Goal: Information Seeking & Learning: Check status

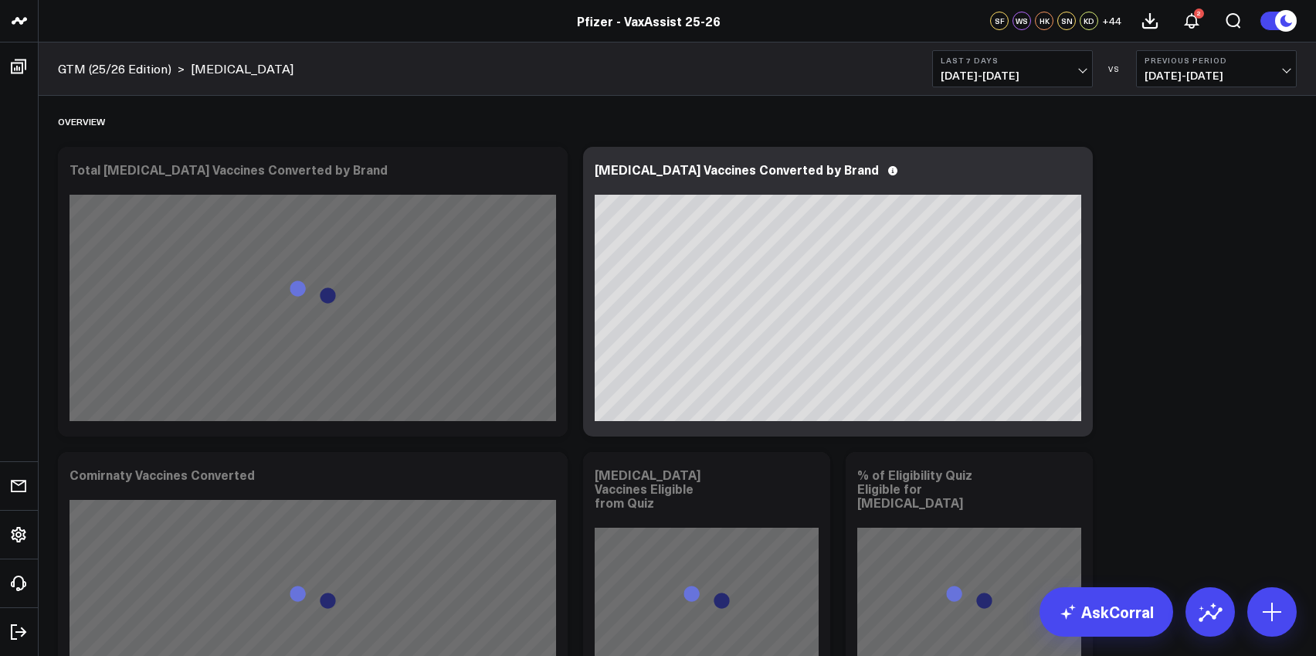
click at [1084, 70] on span "[DATE] - [DATE]" at bounding box center [1013, 76] width 144 height 12
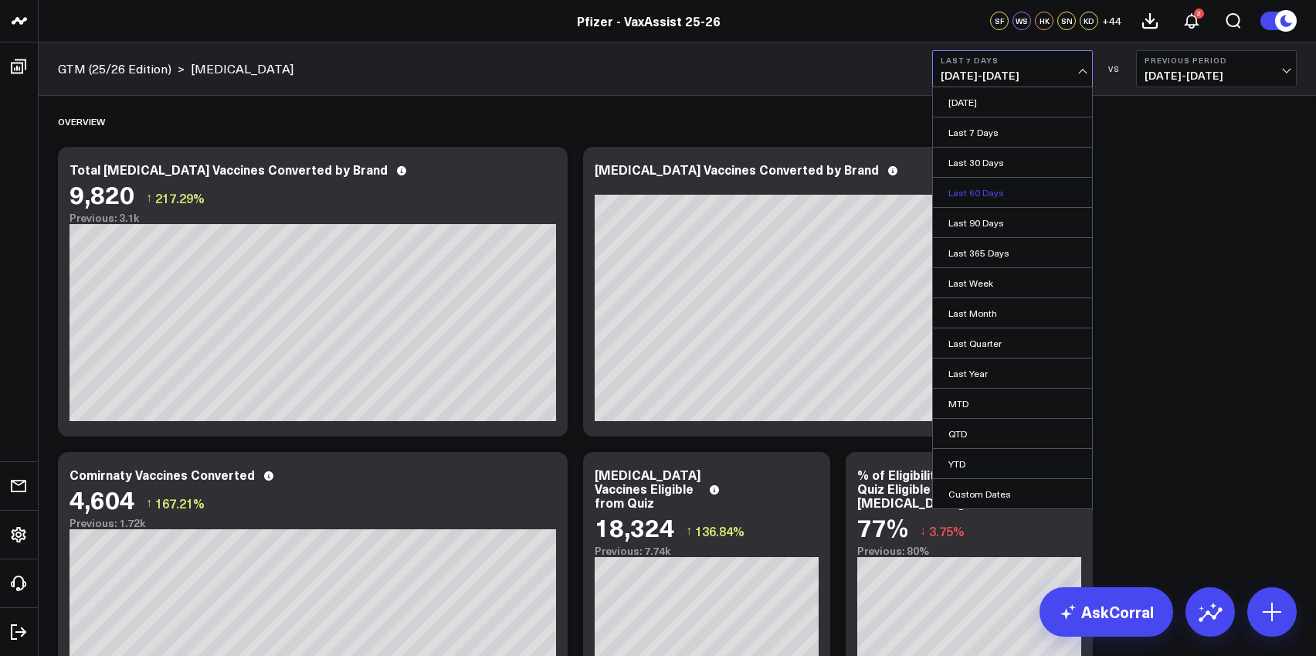
click at [977, 194] on link "Last 60 Days" at bounding box center [1012, 192] width 159 height 29
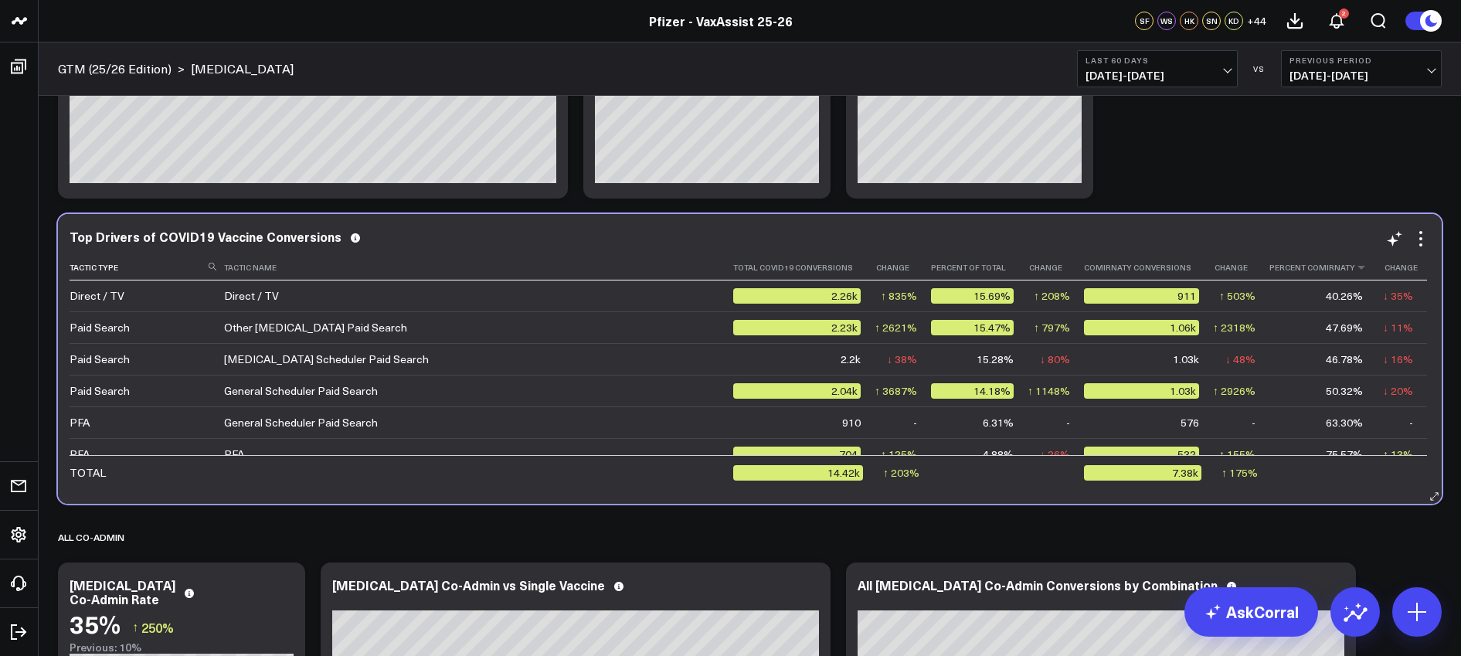
click at [1316, 270] on th "Percent Comirnaty" at bounding box center [1322, 267] width 107 height 25
click at [1316, 271] on icon at bounding box center [1361, 267] width 12 height 9
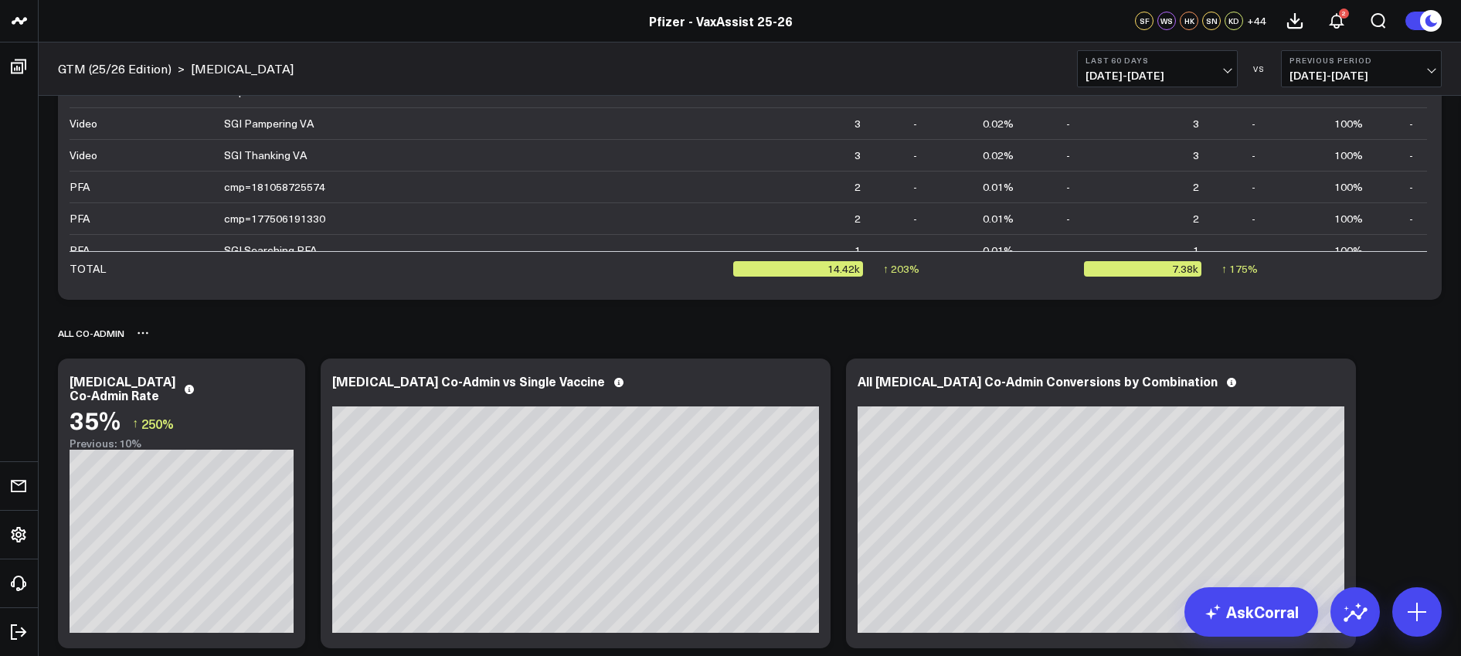
scroll to position [503, 0]
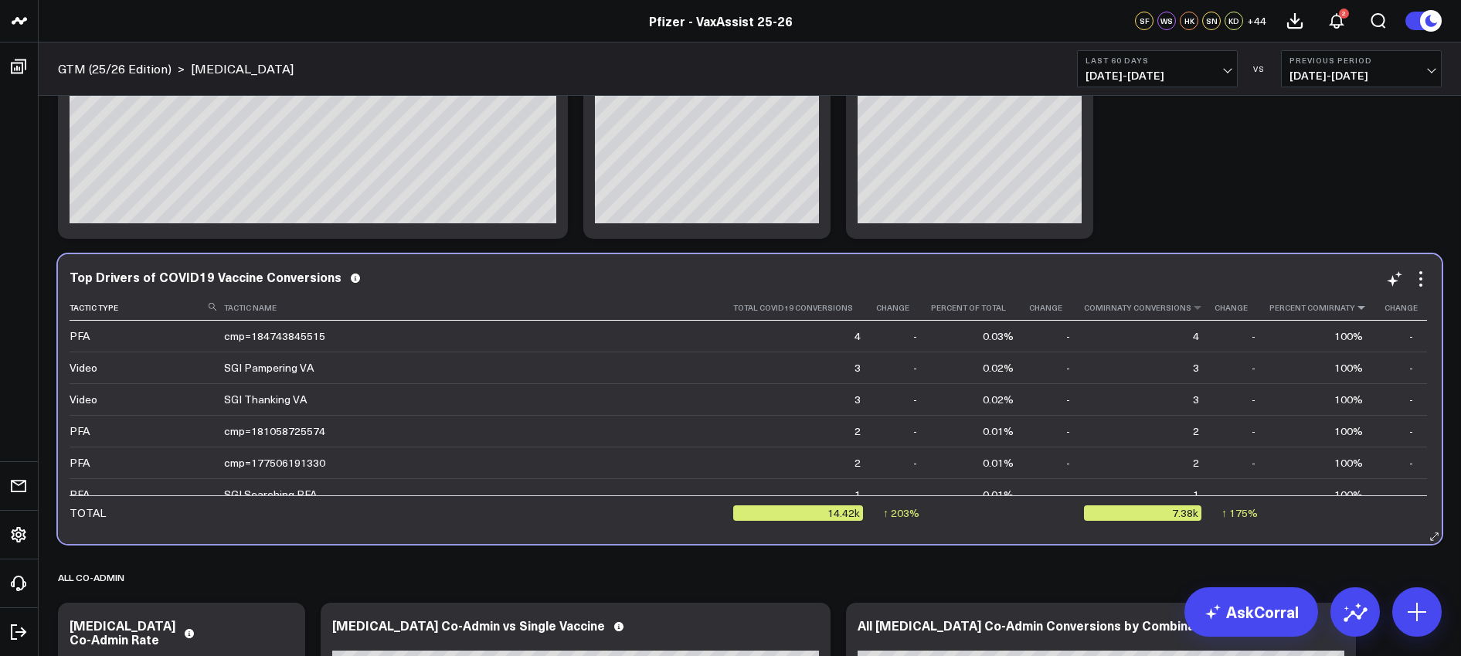
click at [1160, 313] on th "Comirnaty Conversions" at bounding box center [1148, 307] width 129 height 25
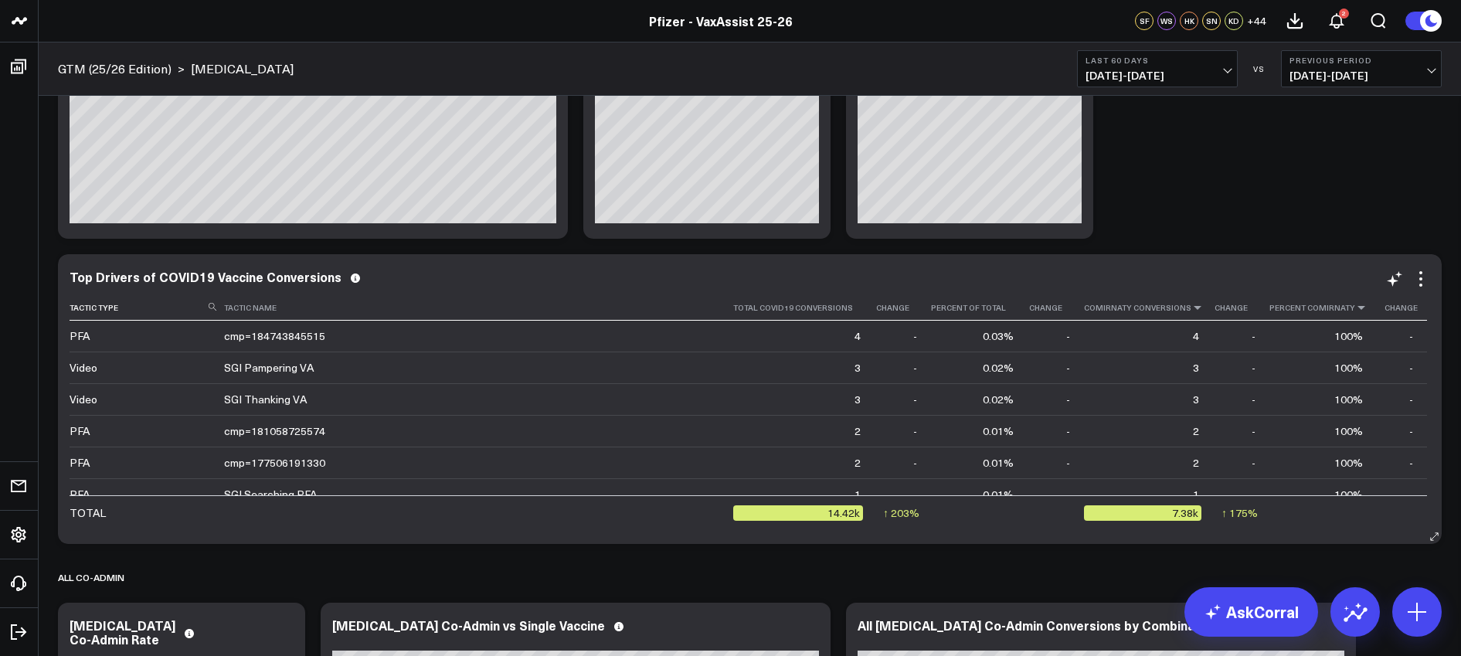
click at [1191, 312] on icon at bounding box center [1197, 307] width 12 height 9
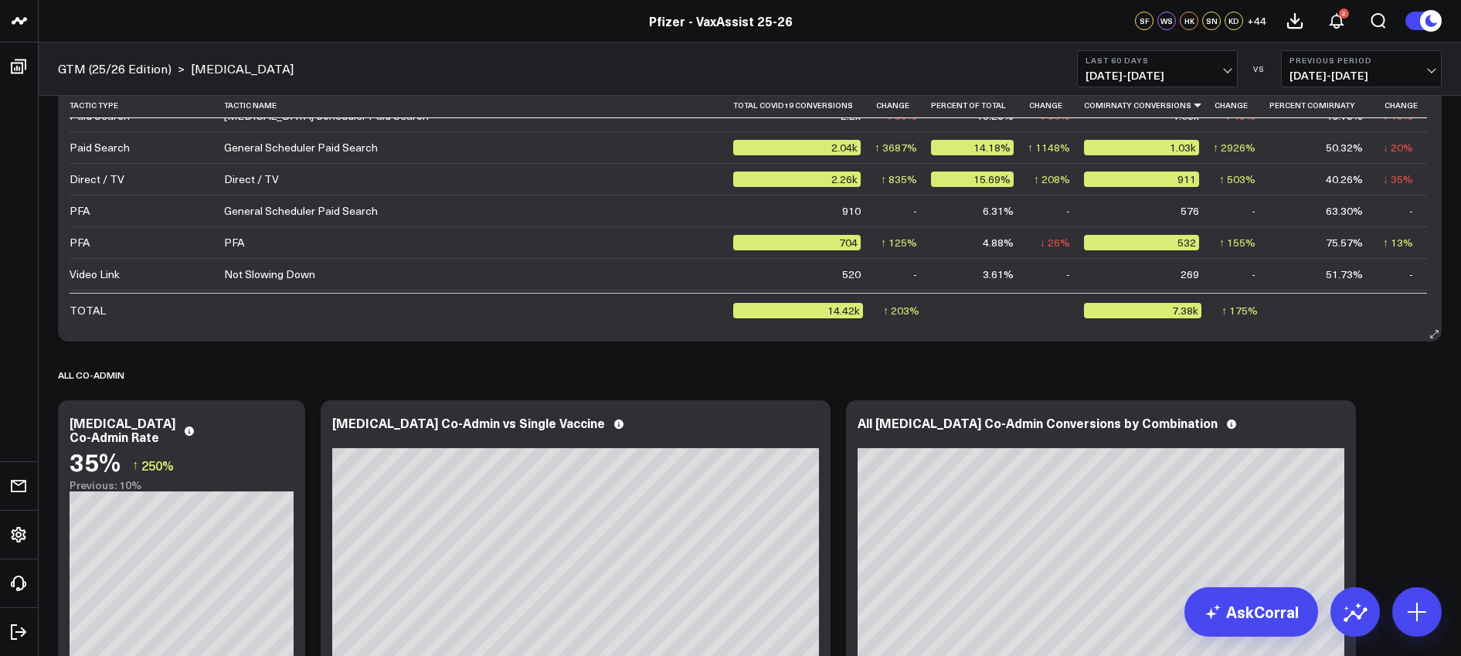
scroll to position [0, 0]
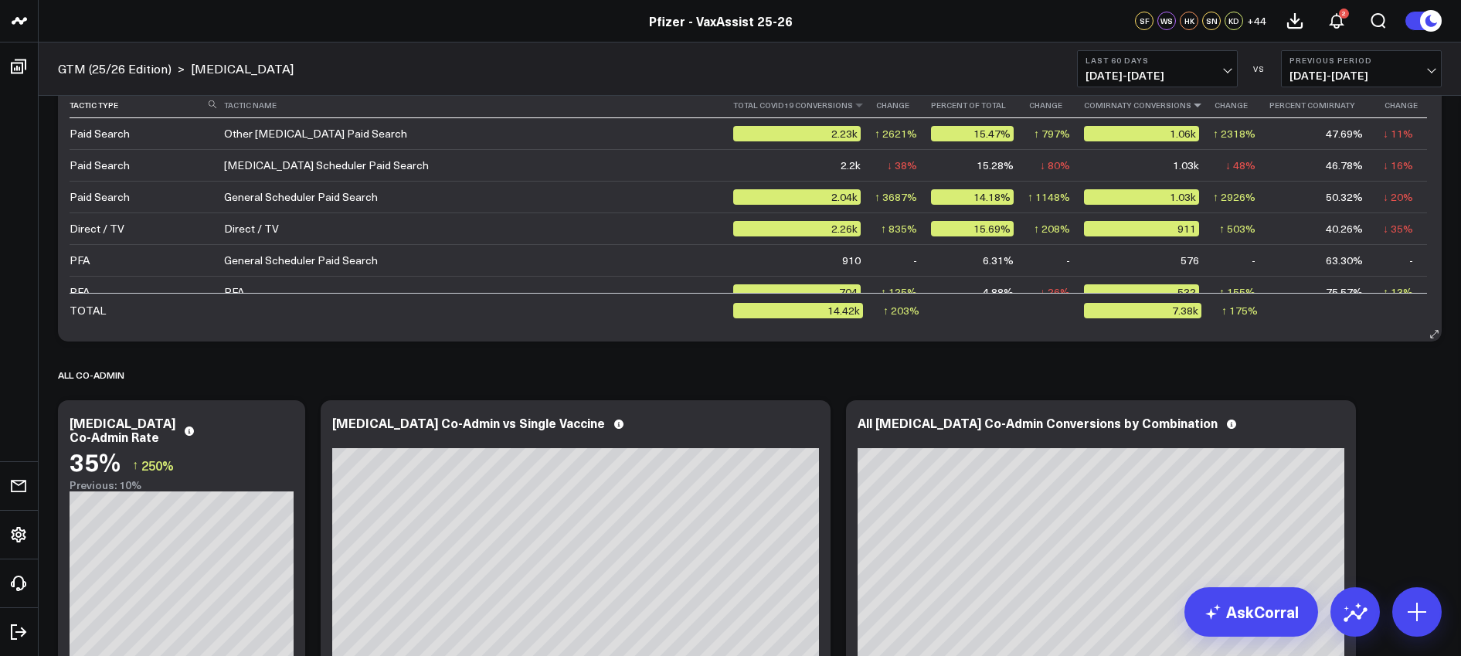
click at [808, 107] on th "Total Covid19 Conversions" at bounding box center [803, 105] width 141 height 25
click at [834, 114] on th "Total Covid19 Conversions" at bounding box center [803, 105] width 141 height 25
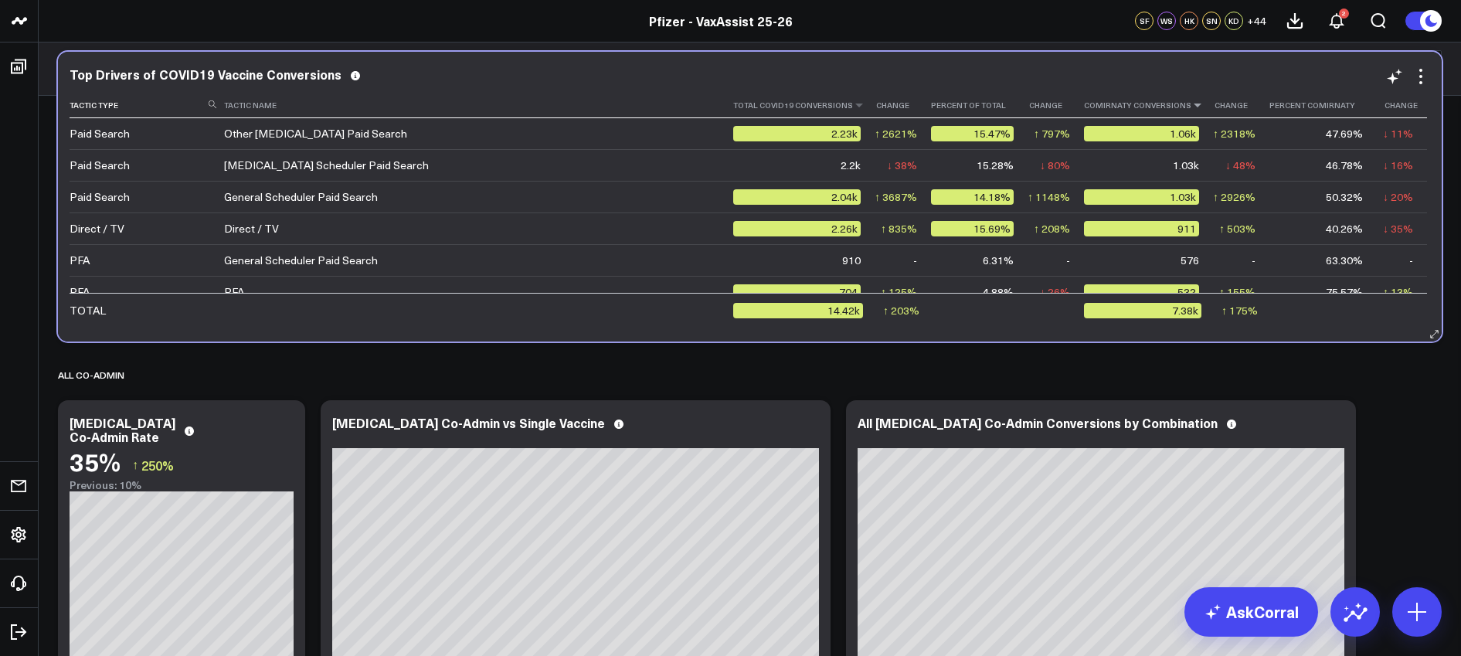
click at [859, 114] on th "Total Covid19 Conversions" at bounding box center [803, 105] width 141 height 25
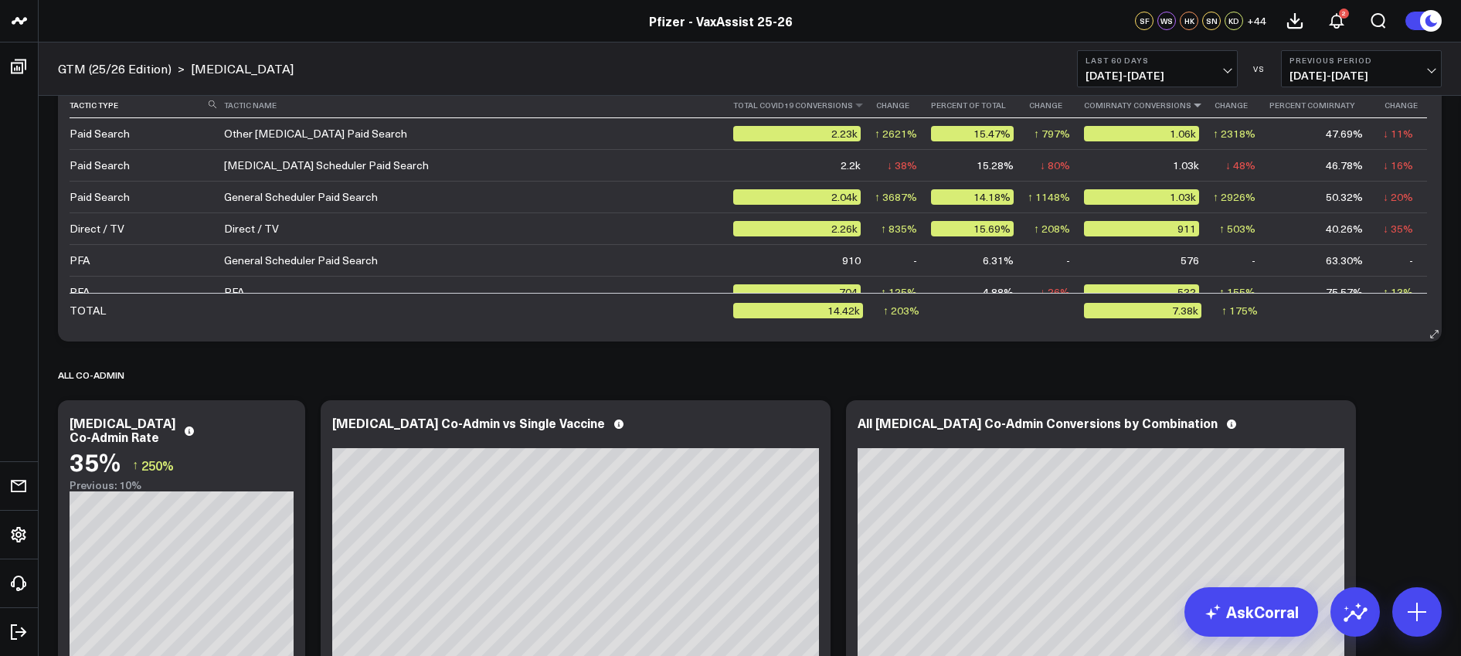
click at [854, 111] on th "Total Covid19 Conversions" at bounding box center [803, 105] width 141 height 25
click at [837, 105] on th "Total Covid19 Conversions" at bounding box center [803, 105] width 141 height 25
click at [851, 111] on th "Total Covid19 Conversions" at bounding box center [803, 105] width 141 height 25
click at [863, 111] on th "Total Covid19 Conversions" at bounding box center [803, 105] width 141 height 25
click at [837, 113] on th "Total Covid19 Conversions" at bounding box center [803, 105] width 141 height 25
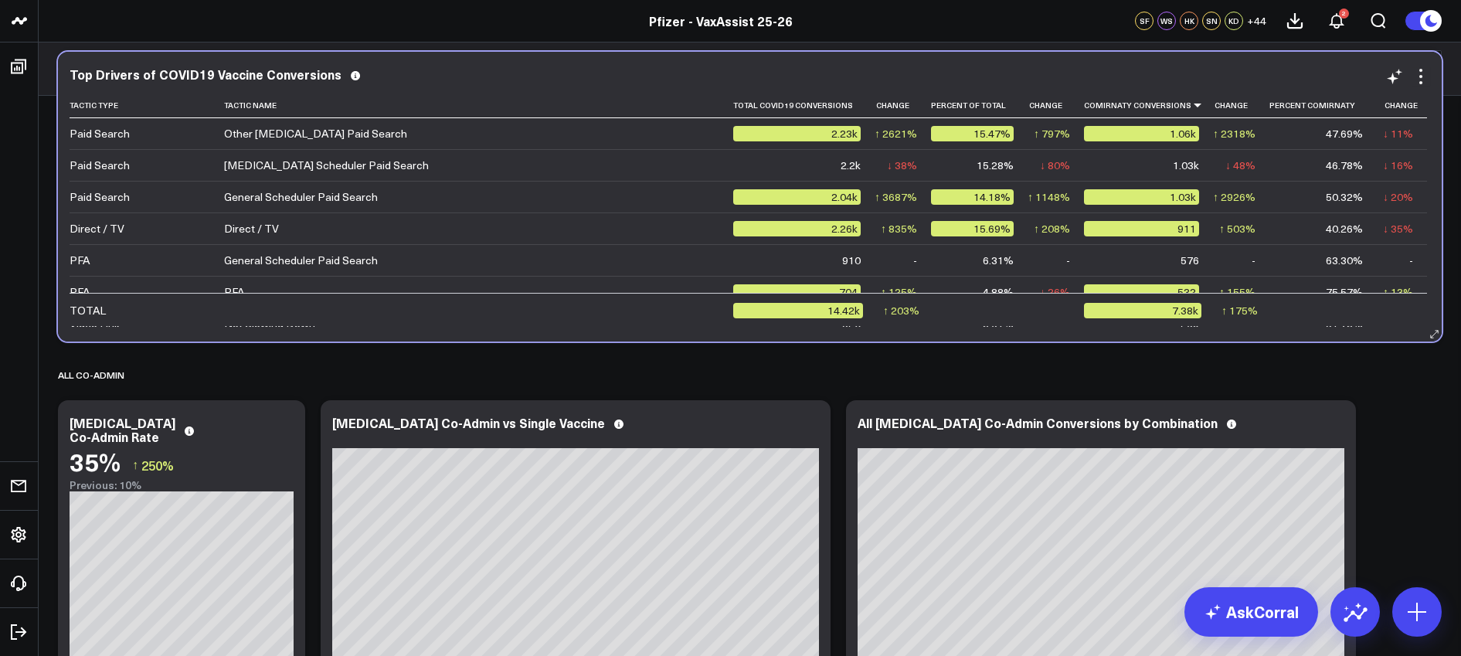
click at [834, 134] on div "2.23k" at bounding box center [796, 133] width 127 height 15
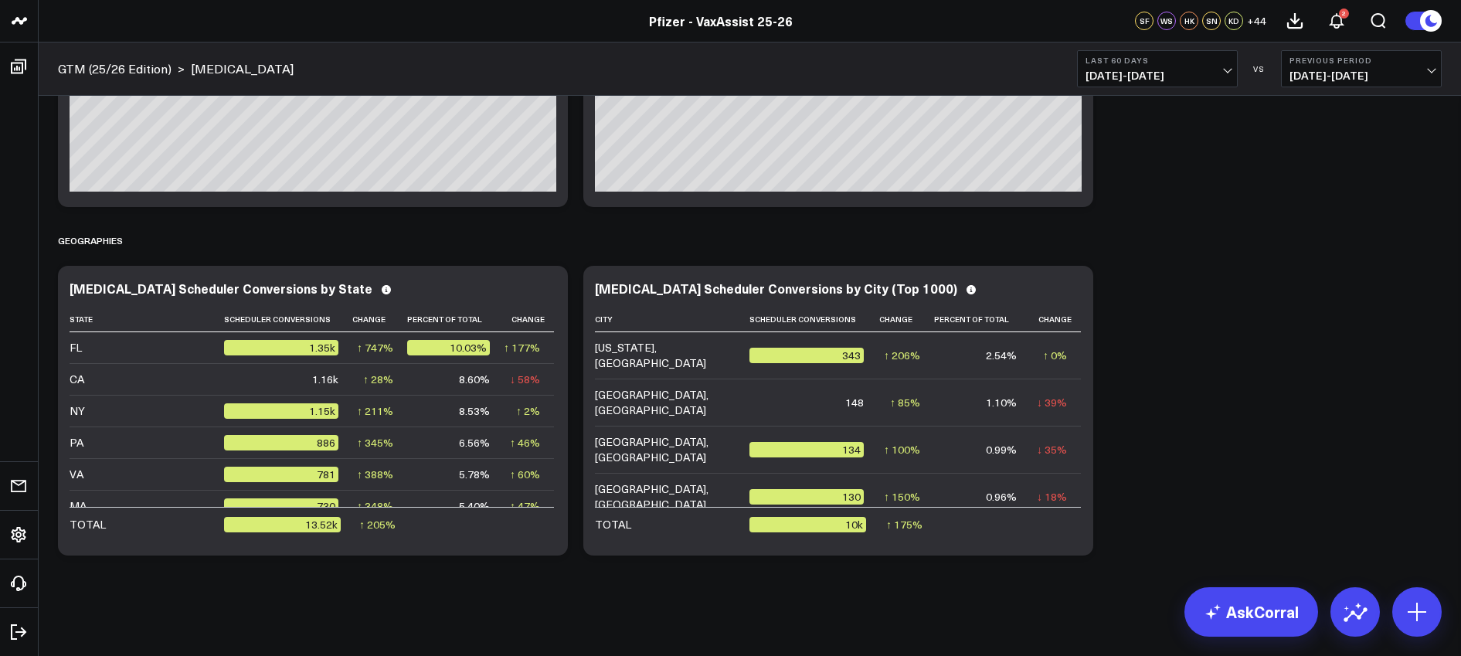
click at [1217, 66] on button "Last 60 Days [DATE] - [DATE]" at bounding box center [1157, 68] width 161 height 37
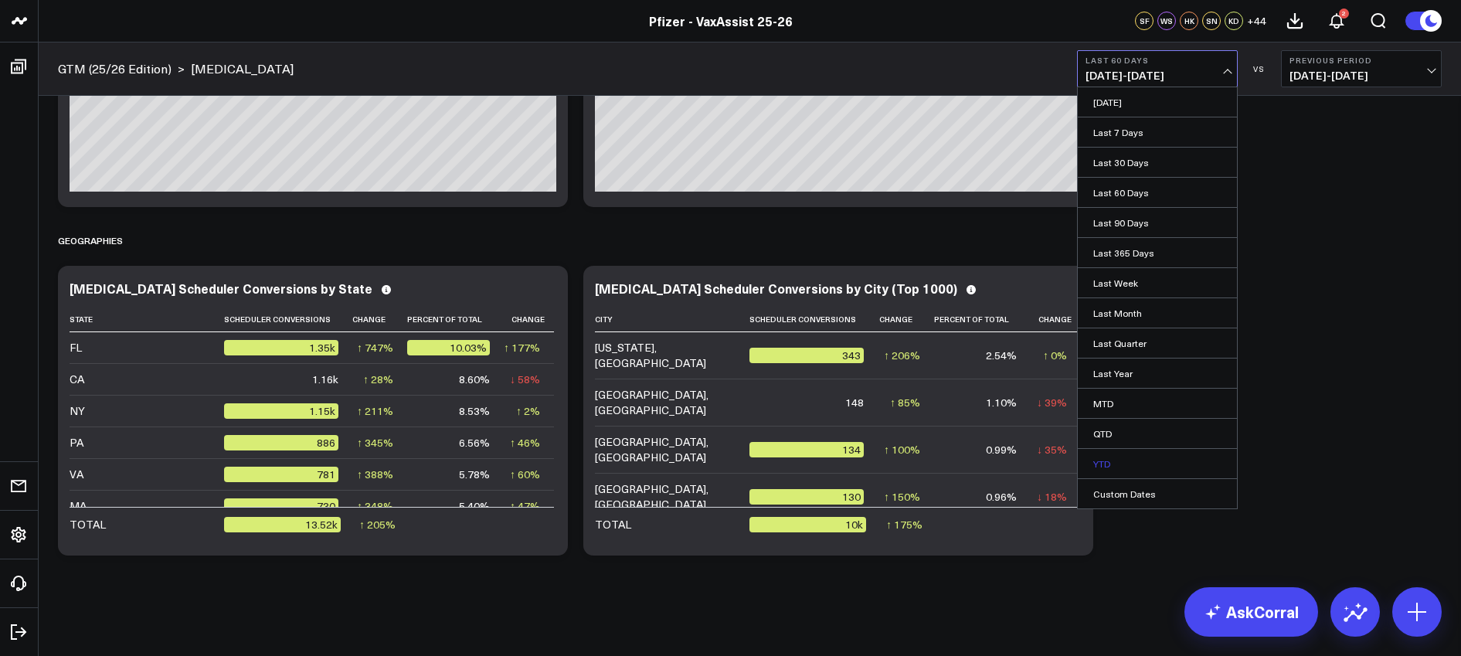
click at [1131, 464] on link "YTD" at bounding box center [1157, 463] width 159 height 29
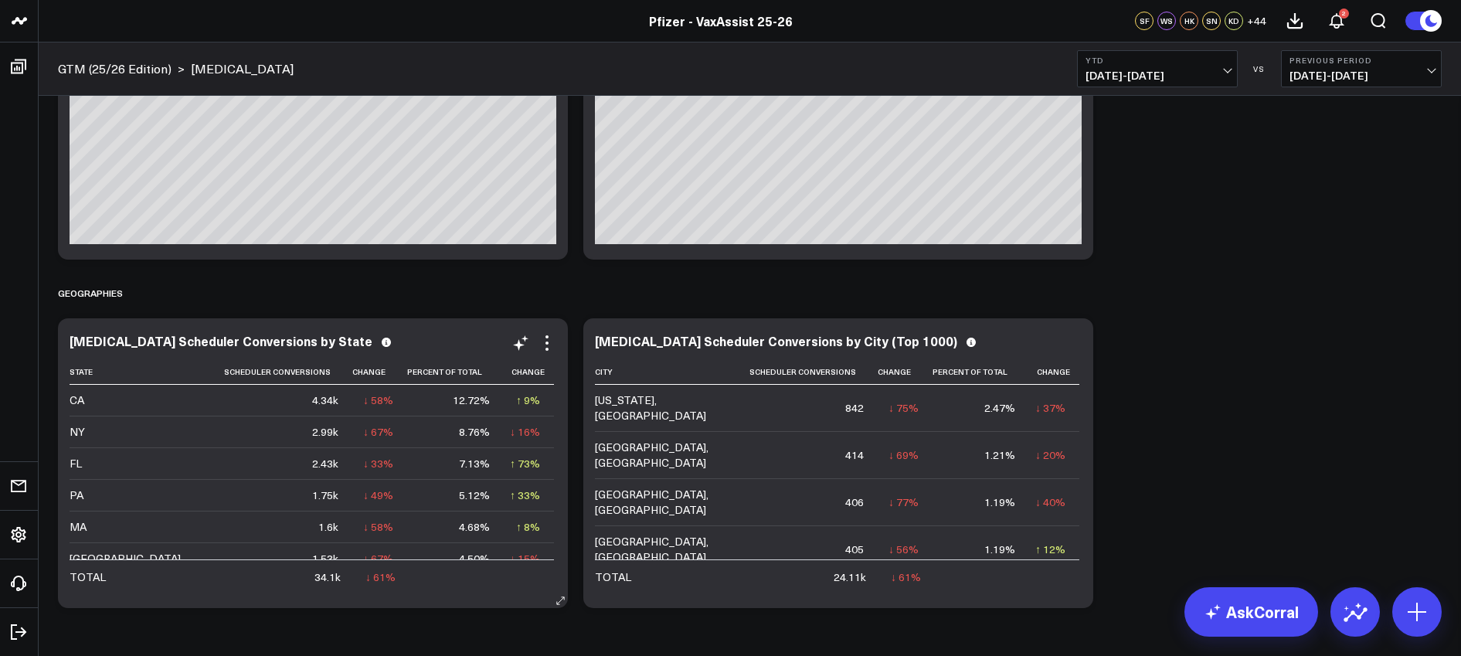
scroll to position [1788, 0]
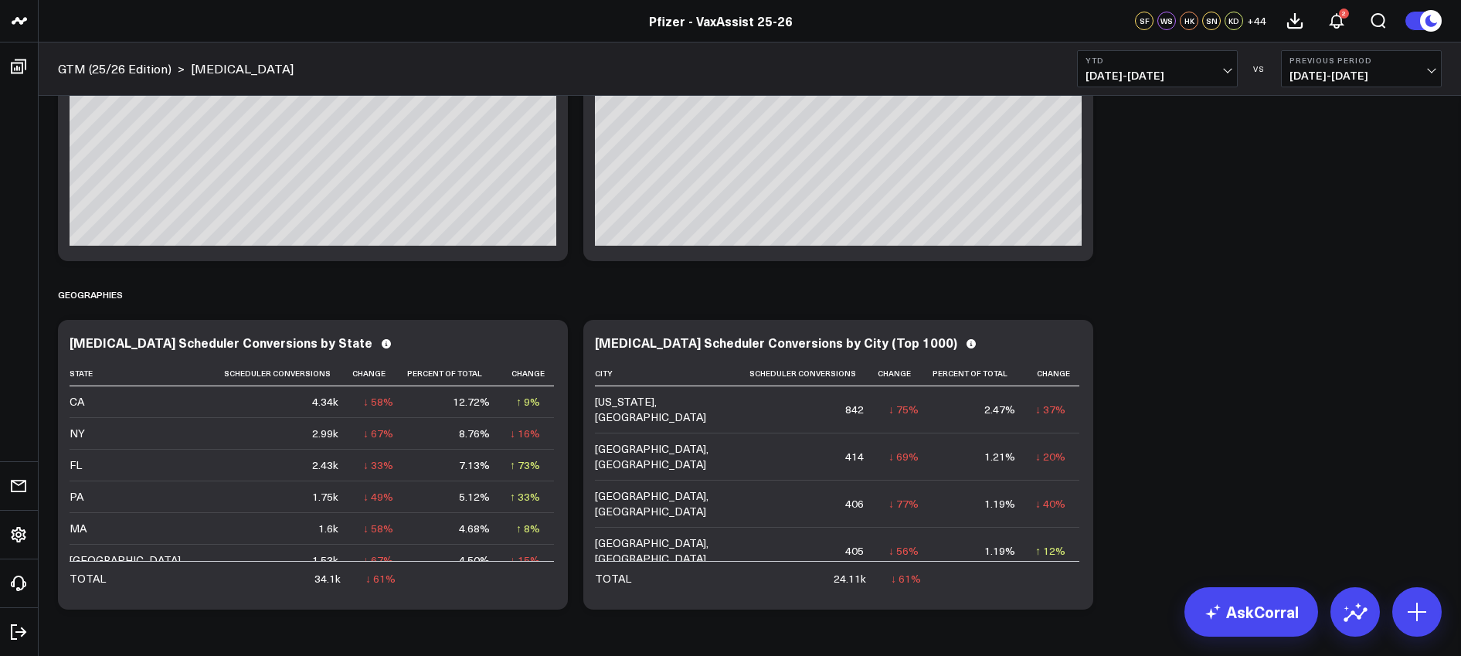
click at [1229, 73] on button "YTD [DATE] - [DATE]" at bounding box center [1157, 68] width 161 height 37
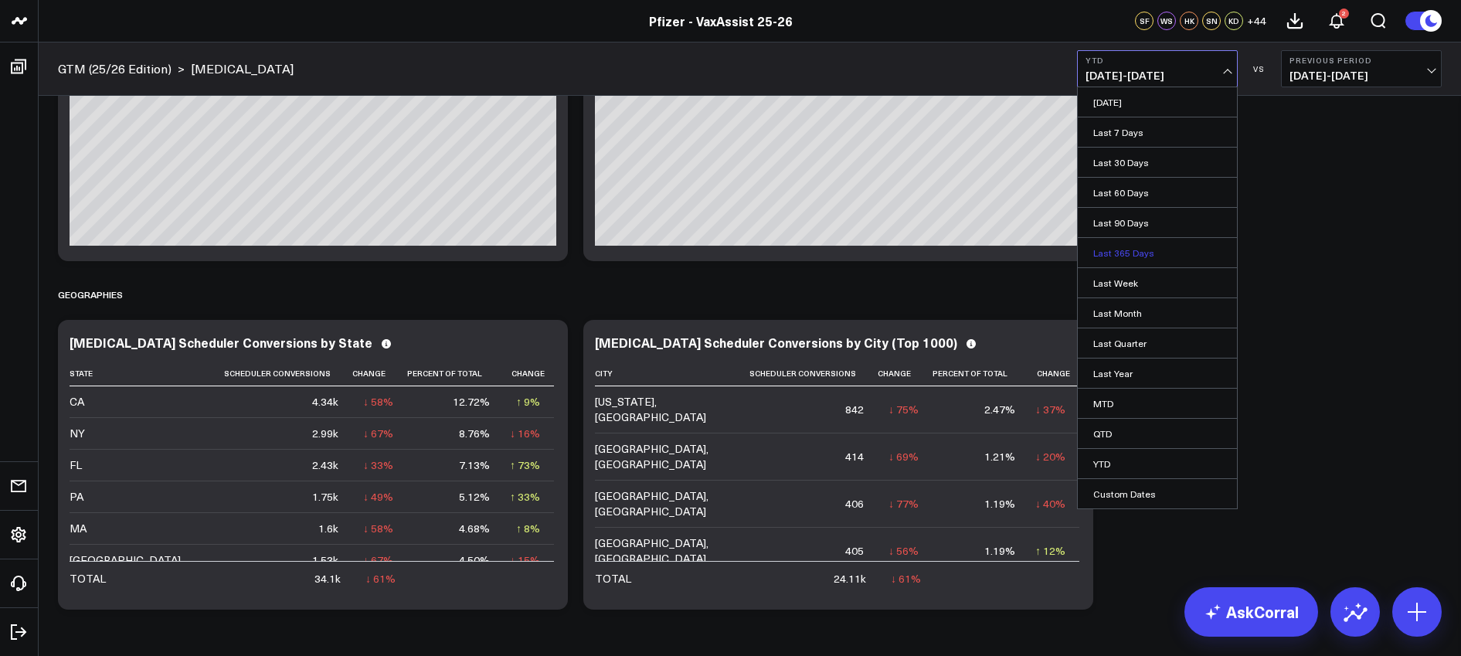
click at [1152, 254] on link "Last 365 Days" at bounding box center [1157, 252] width 159 height 29
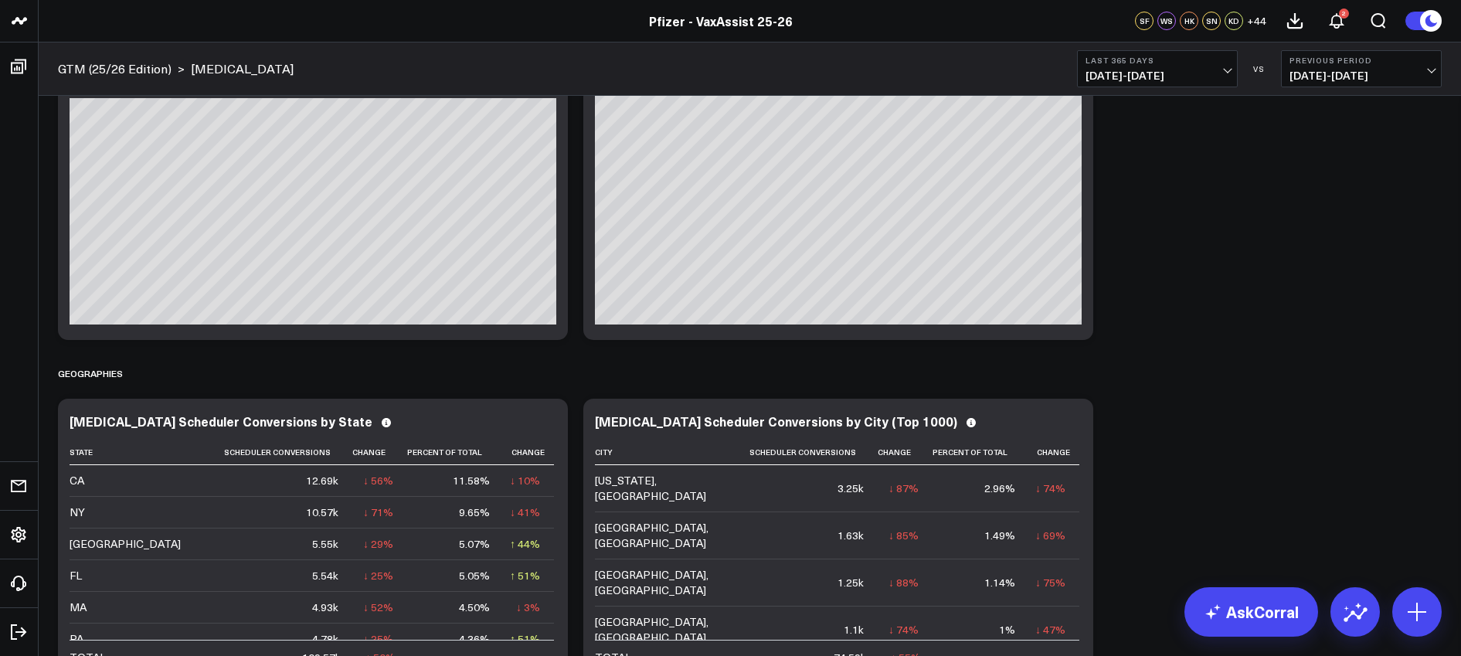
scroll to position [1842, 0]
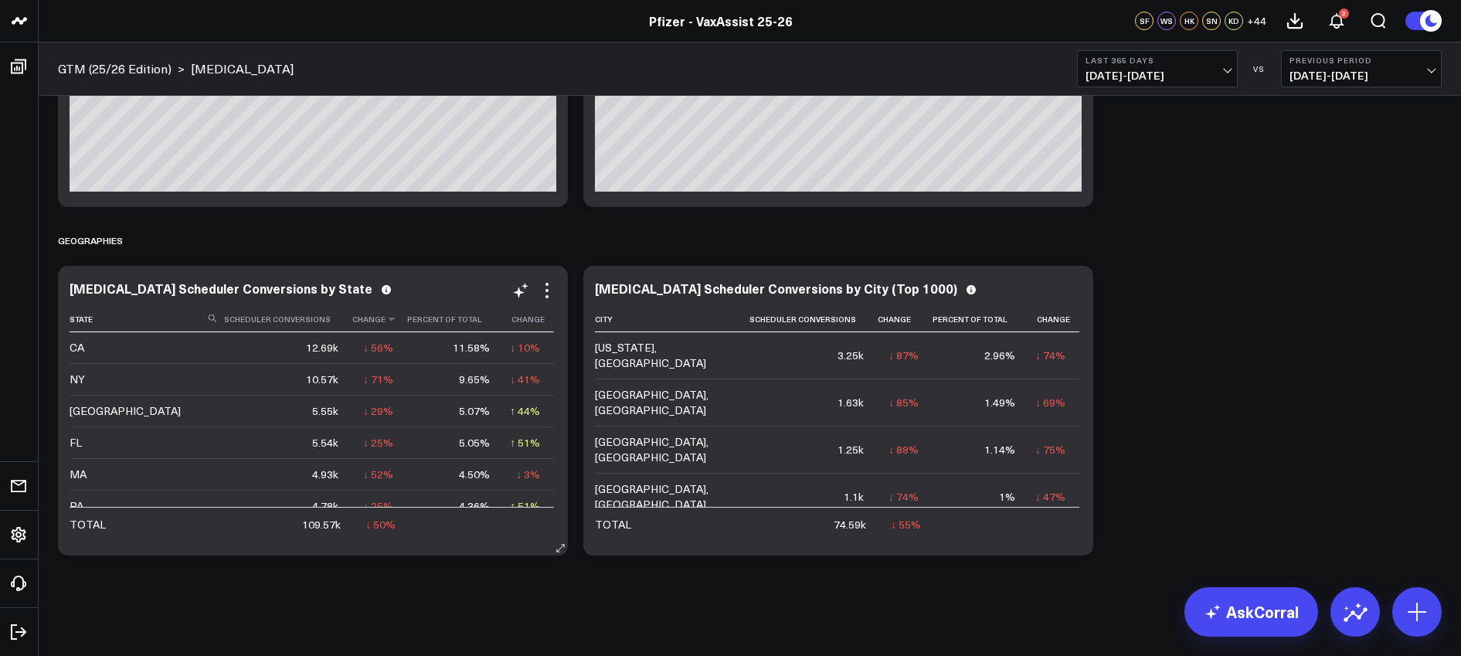
click at [371, 324] on th "Change" at bounding box center [379, 319] width 55 height 25
click at [385, 323] on icon at bounding box center [391, 318] width 12 height 9
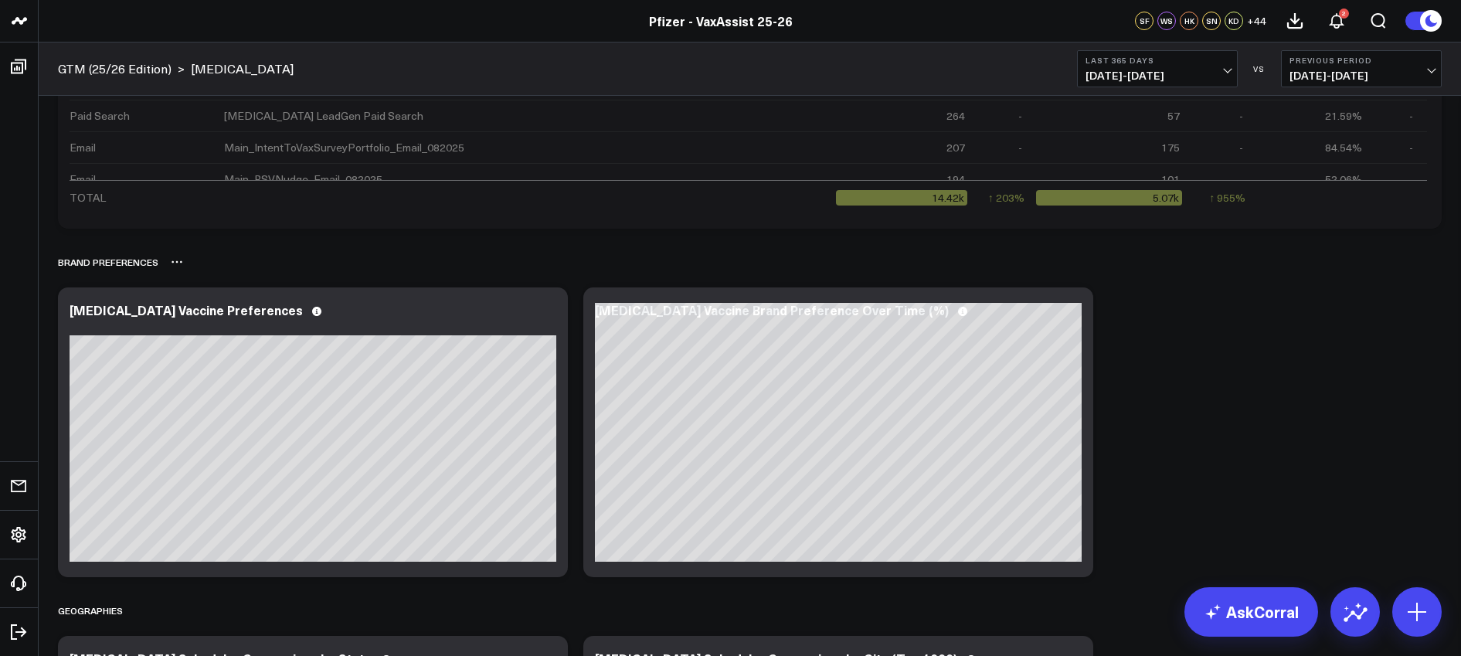
scroll to position [1344, 0]
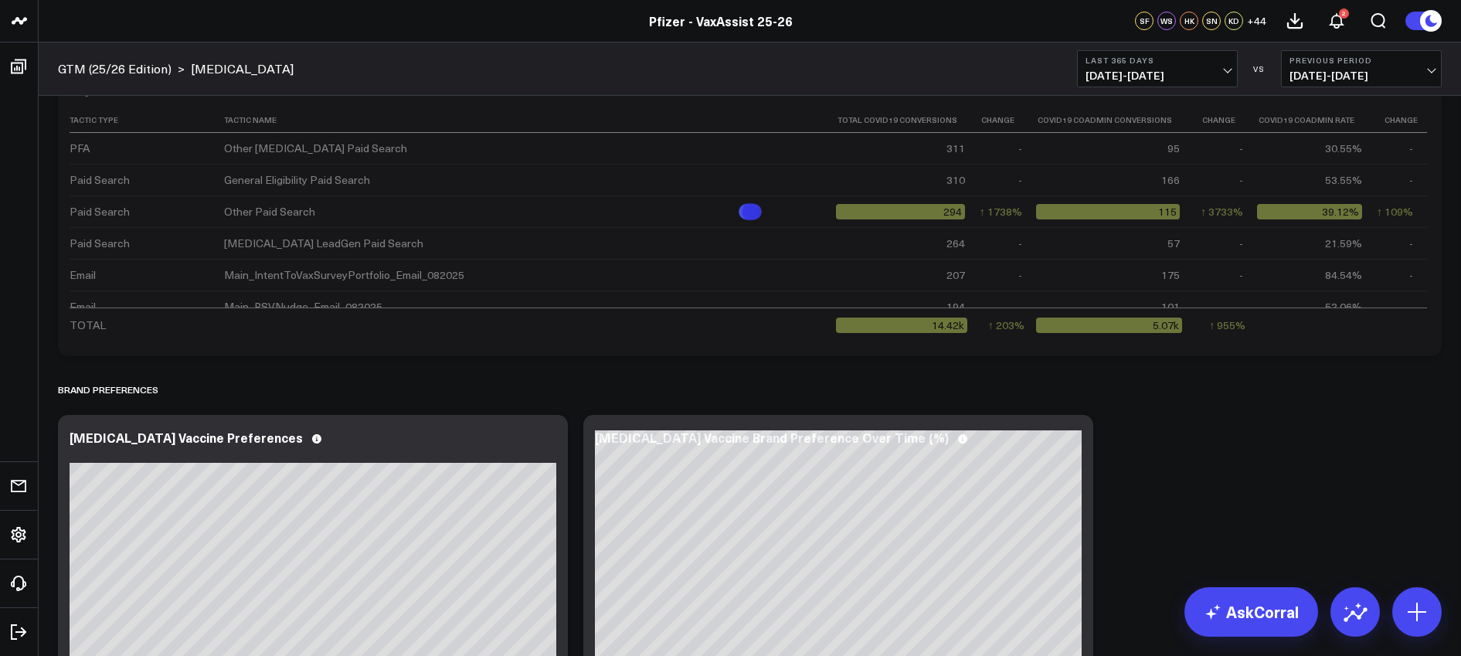
click at [1229, 70] on span "[DATE] - [DATE]" at bounding box center [1157, 76] width 144 height 12
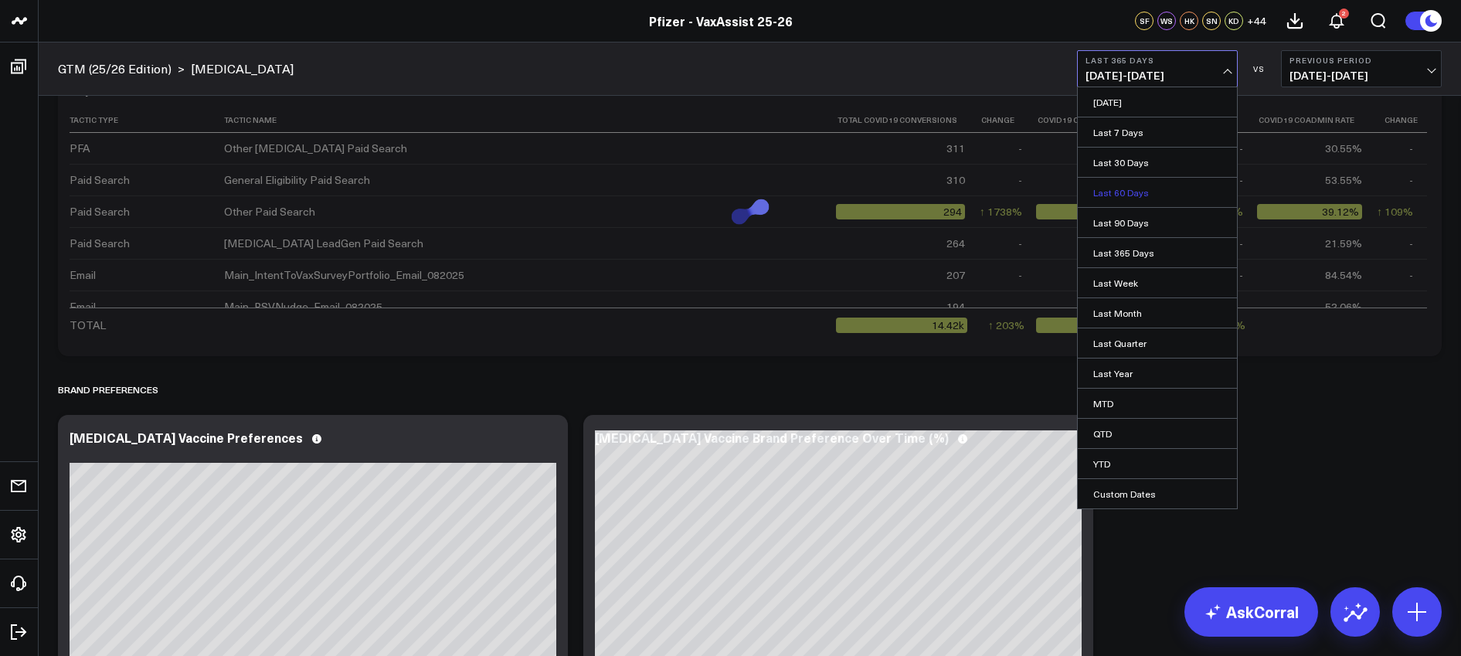
click at [1123, 191] on link "Last 60 Days" at bounding box center [1157, 192] width 159 height 29
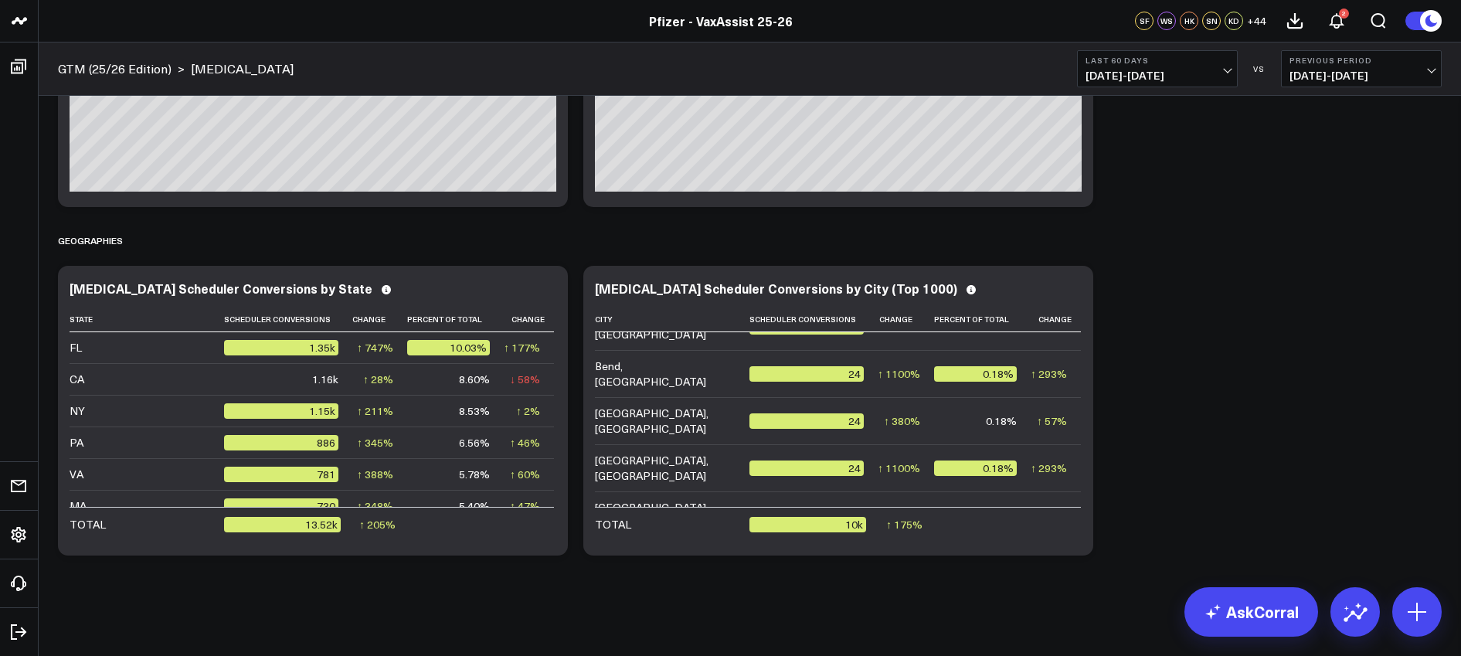
click at [1217, 72] on span "[DATE] - [DATE]" at bounding box center [1157, 76] width 144 height 12
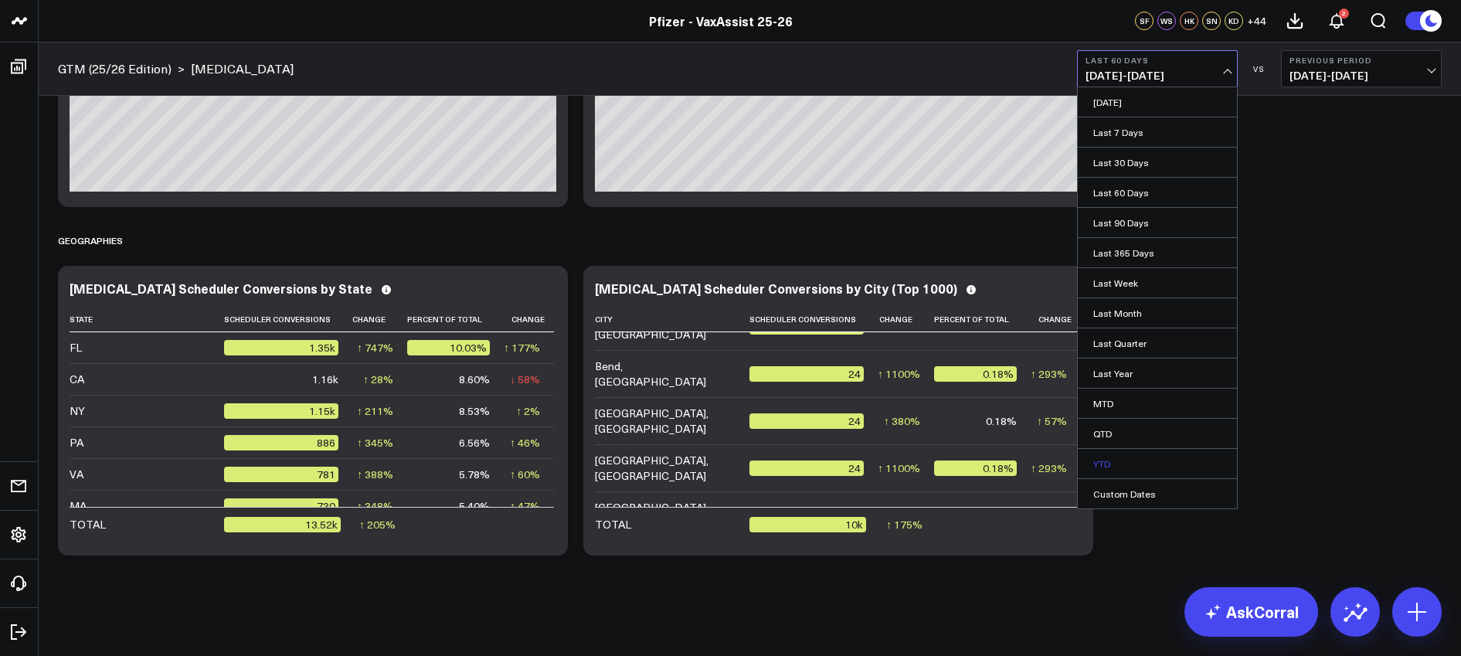
click at [1112, 464] on link "YTD" at bounding box center [1157, 463] width 159 height 29
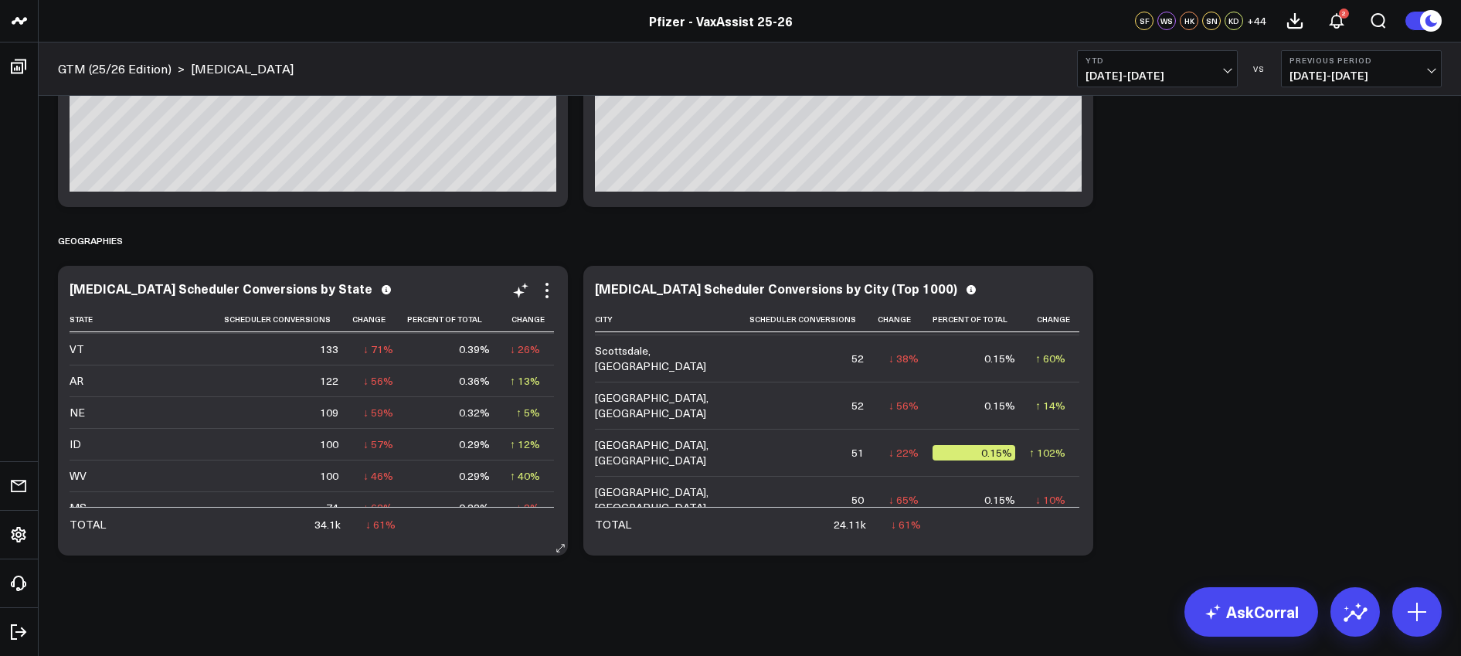
scroll to position [1479, 0]
click at [1204, 80] on span "[DATE] - [DATE]" at bounding box center [1157, 76] width 144 height 12
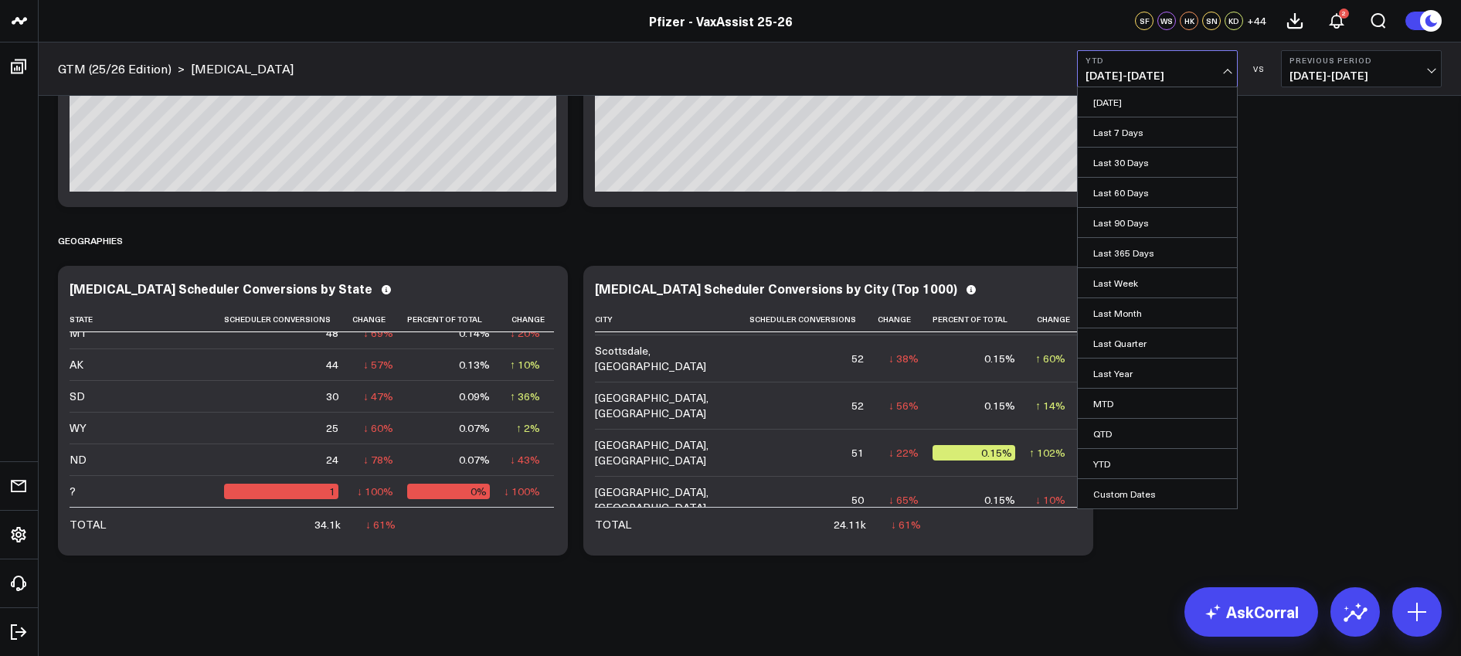
drag, startPoint x: 1110, startPoint y: 467, endPoint x: 1334, endPoint y: 73, distance: 453.9
click at [1110, 467] on link "YTD" at bounding box center [1157, 463] width 159 height 29
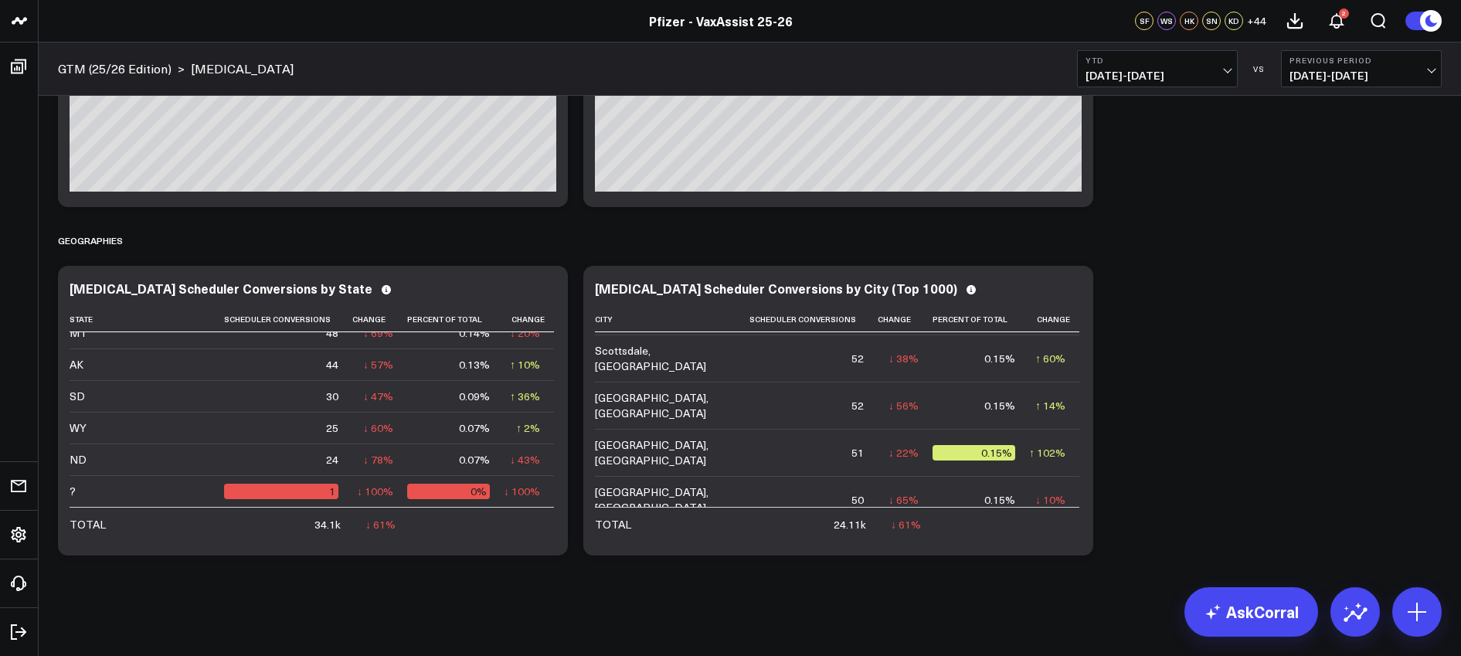
click at [1316, 63] on b "Previous Period" at bounding box center [1361, 60] width 144 height 9
click at [1316, 104] on link "Previous Period" at bounding box center [1361, 101] width 159 height 29
click at [1217, 67] on button "YTD [DATE] - [DATE]" at bounding box center [1157, 68] width 161 height 37
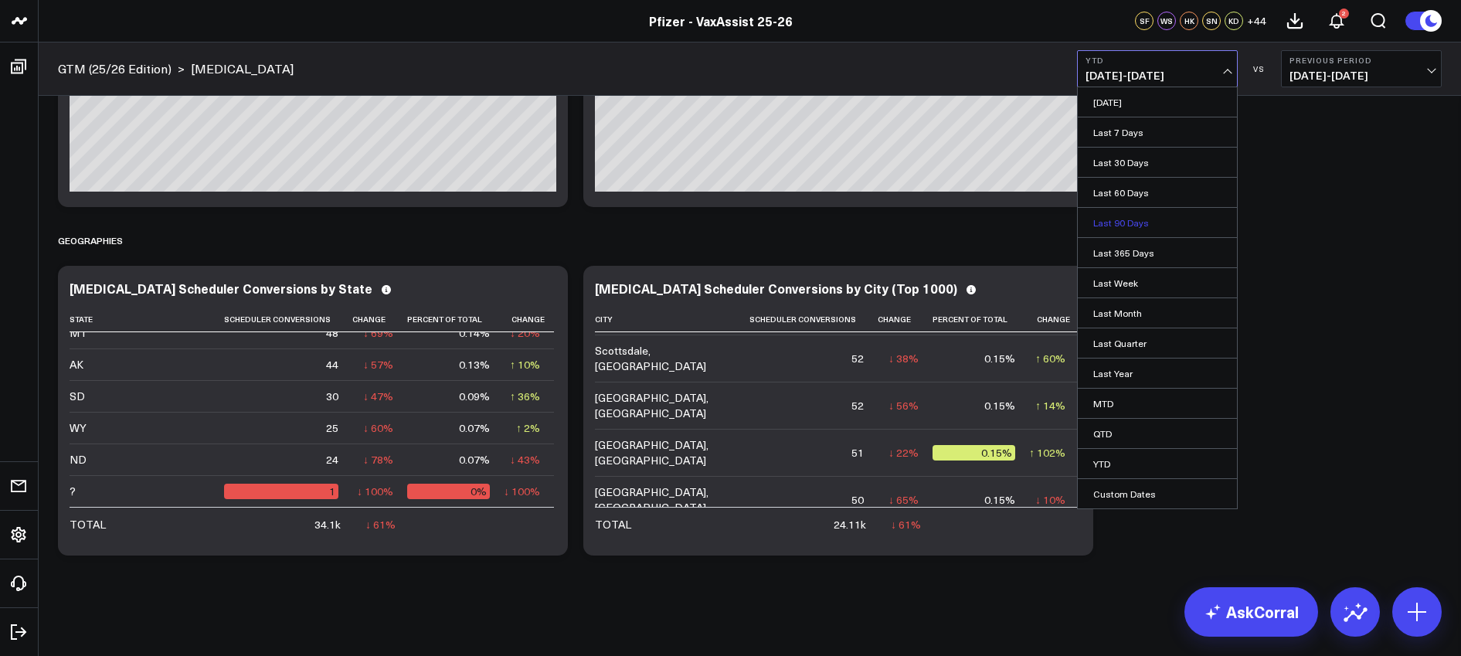
click at [1120, 215] on link "Last 90 Days" at bounding box center [1157, 222] width 159 height 29
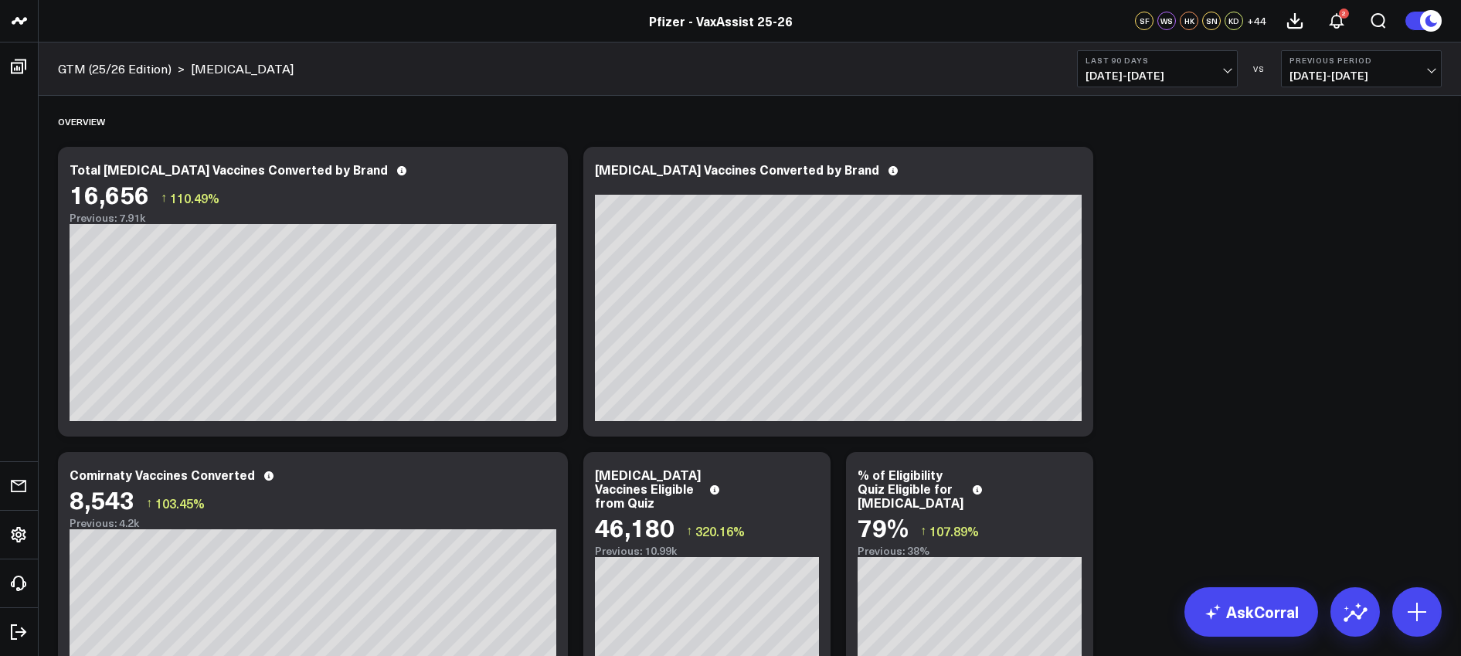
click at [1189, 70] on span "[DATE] - [DATE]" at bounding box center [1157, 76] width 144 height 12
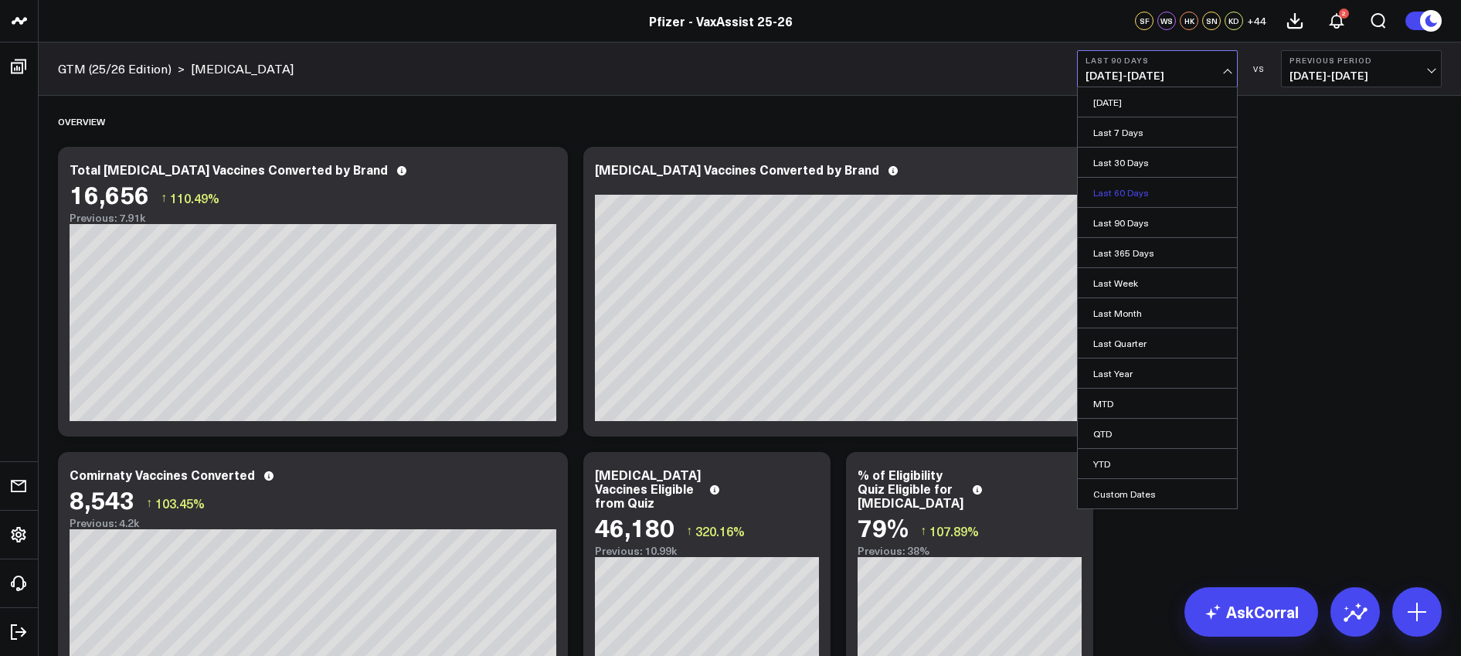
click at [1123, 187] on link "Last 60 Days" at bounding box center [1157, 192] width 159 height 29
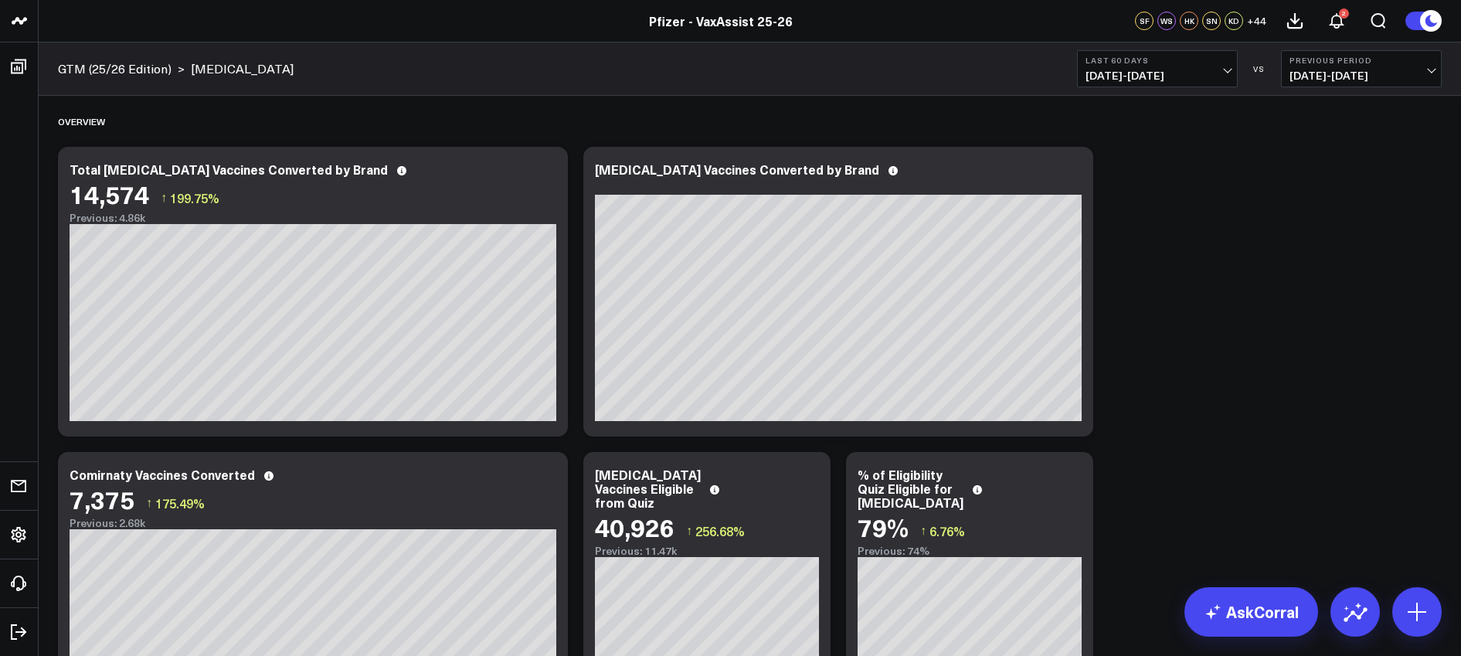
click at [1176, 78] on span "[DATE] - [DATE]" at bounding box center [1157, 76] width 144 height 12
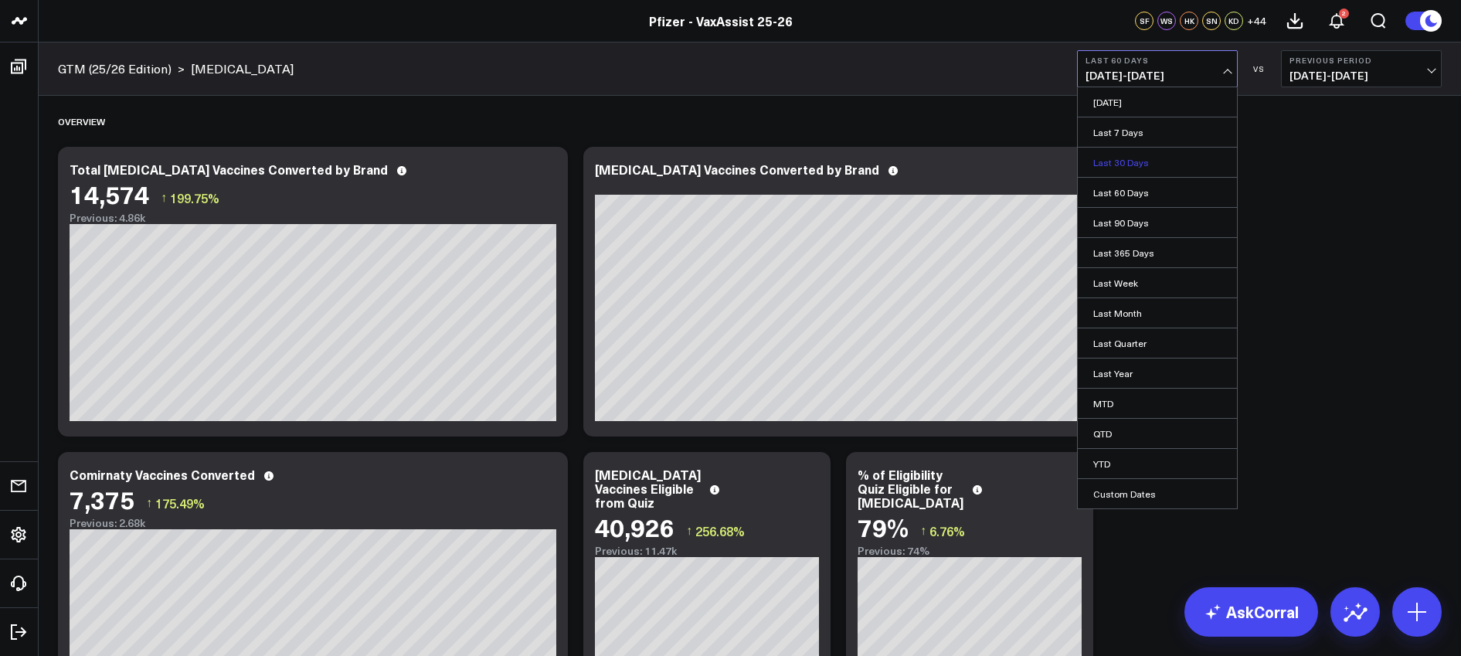
click at [1123, 167] on link "Last 30 Days" at bounding box center [1157, 162] width 159 height 29
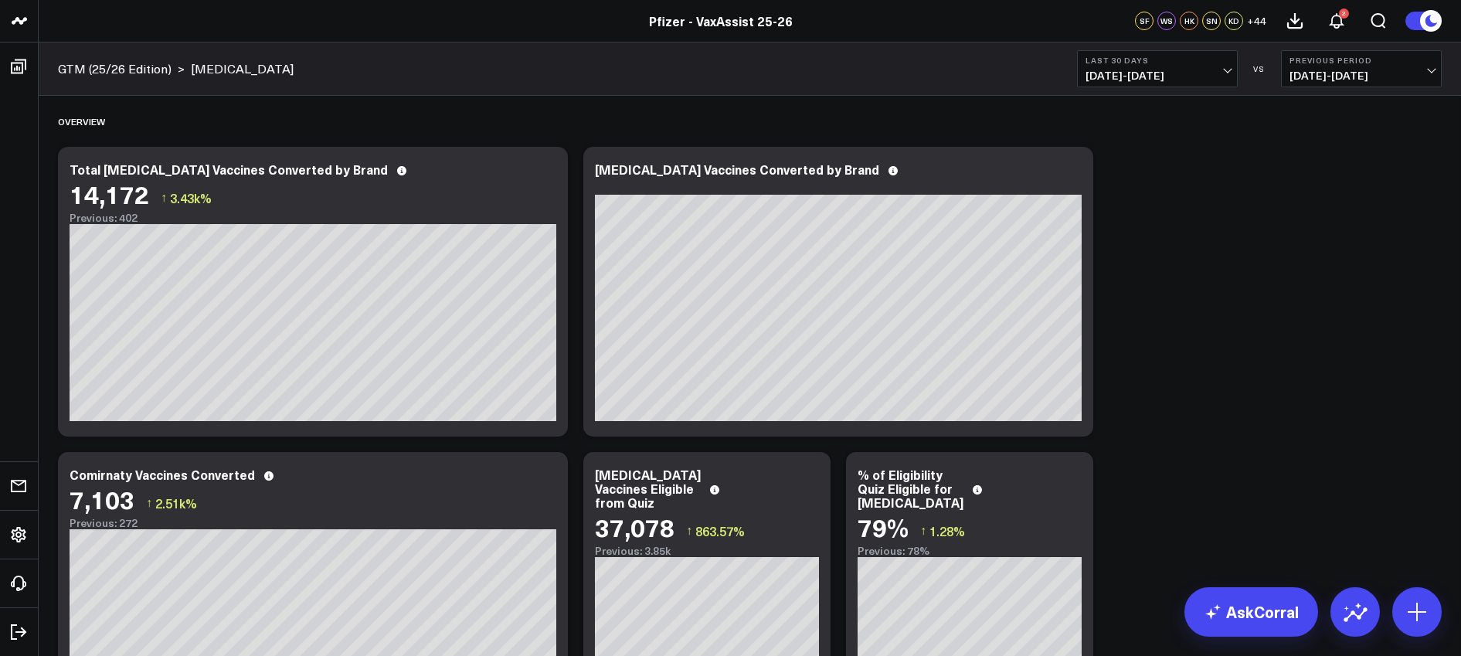
click at [1189, 82] on button "Last 30 Days [DATE] - [DATE]" at bounding box center [1157, 68] width 161 height 37
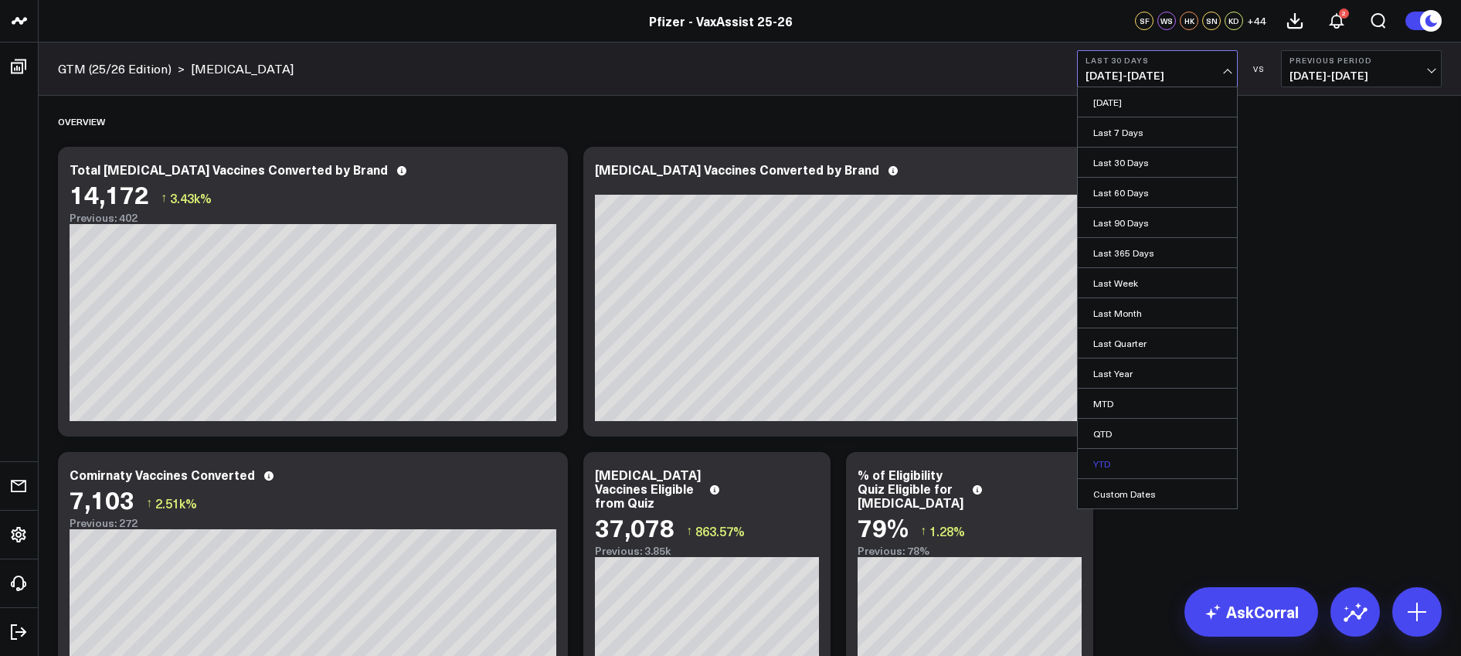
click at [1122, 464] on link "YTD" at bounding box center [1157, 463] width 159 height 29
